Goal: Entertainment & Leisure: Consume media (video, audio)

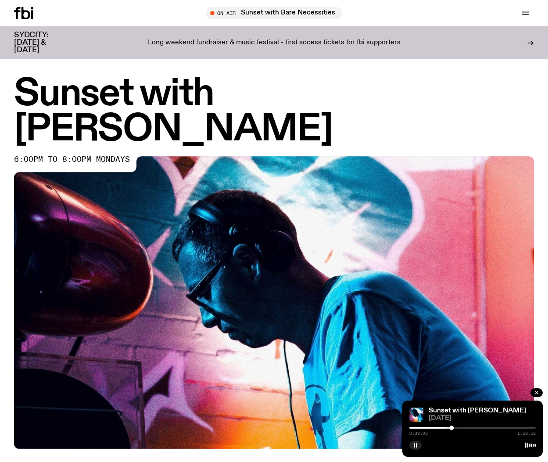
scroll to position [259, 0]
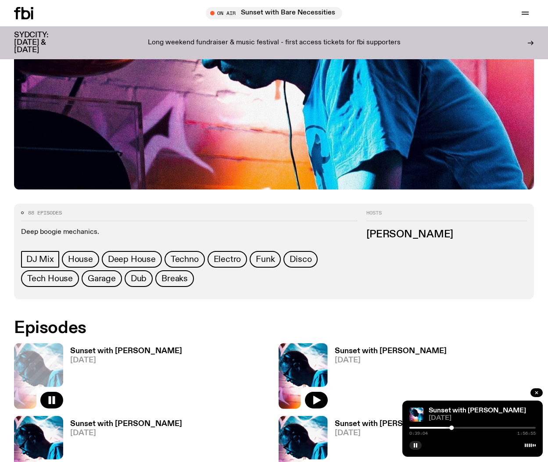
drag, startPoint x: 417, startPoint y: 442, endPoint x: 476, endPoint y: 309, distance: 145.3
click at [417, 442] on button "button" at bounding box center [415, 445] width 12 height 9
click at [415, 446] on icon "button" at bounding box center [416, 445] width 4 height 4
click at [415, 446] on icon "button" at bounding box center [415, 445] width 5 height 5
click at [415, 446] on icon "button" at bounding box center [416, 445] width 4 height 4
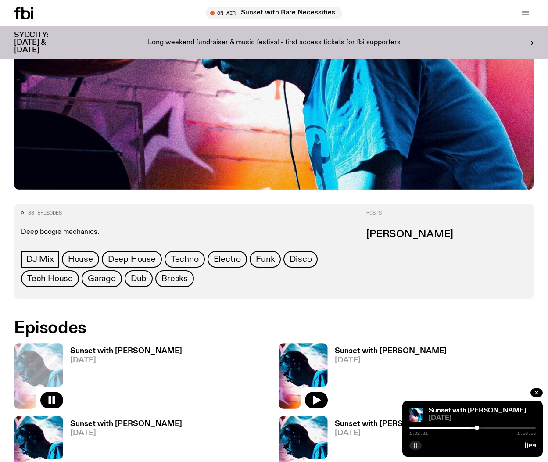
click at [478, 427] on div at bounding box center [477, 428] width 4 height 4
drag, startPoint x: 415, startPoint y: 447, endPoint x: 436, endPoint y: 457, distance: 23.5
click at [415, 447] on rect "button" at bounding box center [414, 445] width 1 height 4
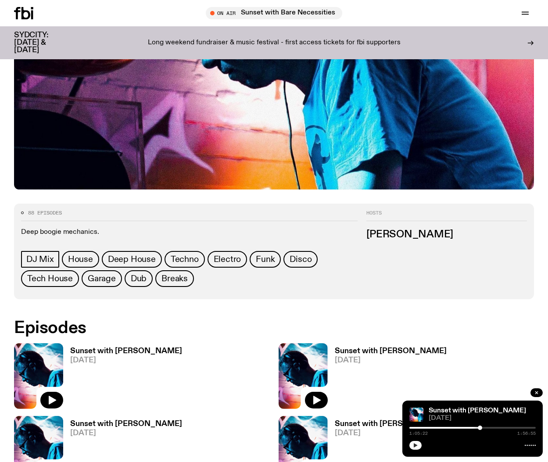
click at [415, 444] on icon "button" at bounding box center [416, 445] width 4 height 4
click at [415, 444] on icon "button" at bounding box center [415, 445] width 5 height 5
click at [415, 444] on icon "button" at bounding box center [416, 445] width 4 height 4
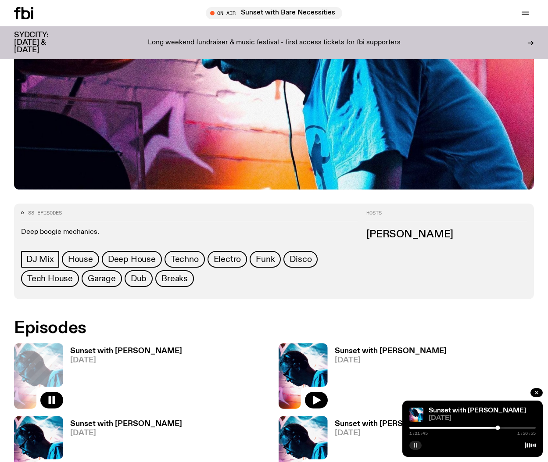
drag, startPoint x: 54, startPoint y: 361, endPoint x: 149, endPoint y: 404, distance: 104.2
click at [54, 395] on icon "button" at bounding box center [51, 400] width 11 height 11
